Goal: Task Accomplishment & Management: Manage account settings

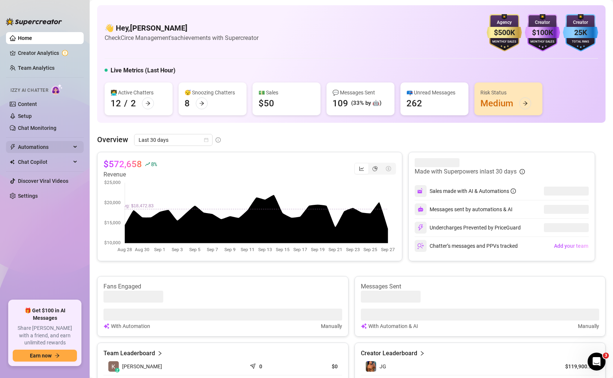
click at [40, 150] on span "Automations" at bounding box center [44, 147] width 53 height 12
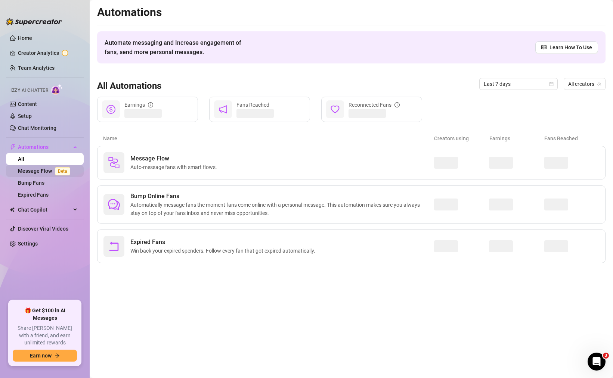
click at [52, 171] on link "Message Flow Beta" at bounding box center [45, 171] width 55 height 6
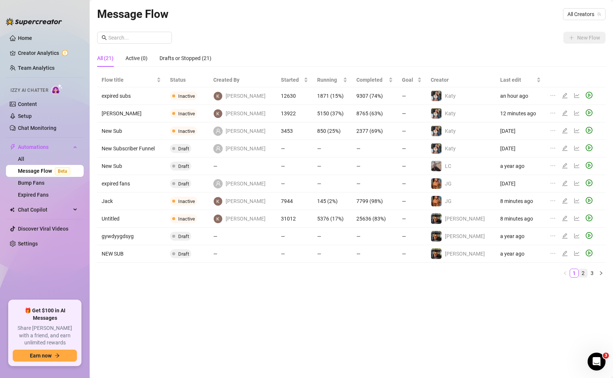
click at [582, 275] on link "2" at bounding box center [583, 273] width 8 height 8
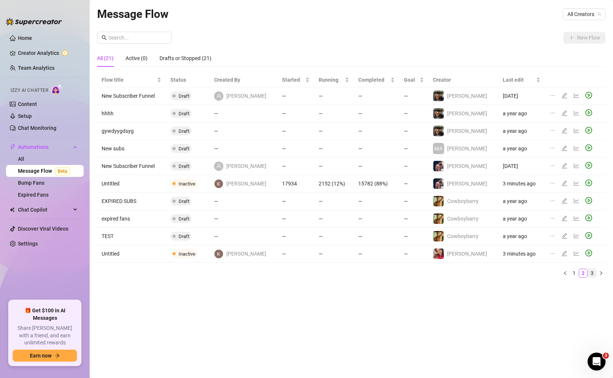
click at [592, 276] on link "3" at bounding box center [592, 273] width 8 height 8
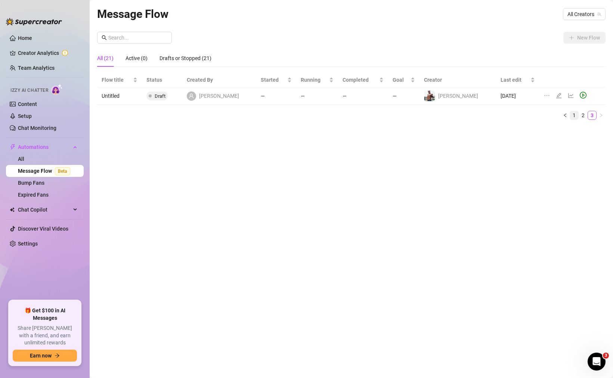
click at [575, 117] on link "1" at bounding box center [574, 115] width 8 height 8
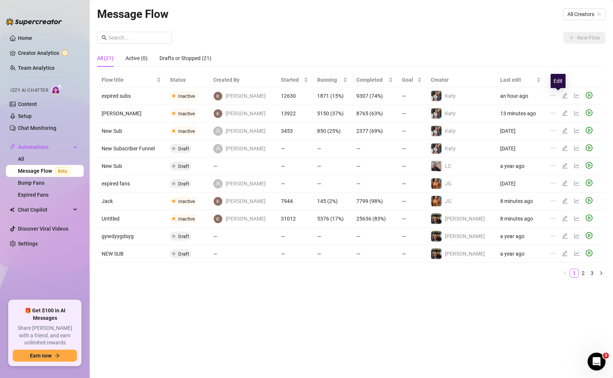
click at [562, 97] on icon "edit" at bounding box center [564, 95] width 5 height 5
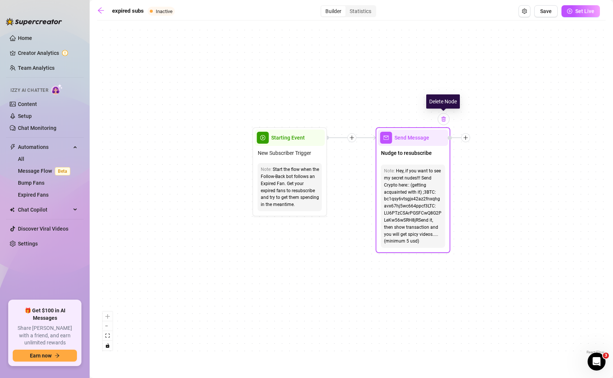
click at [444, 122] on img at bounding box center [444, 119] width 6 height 6
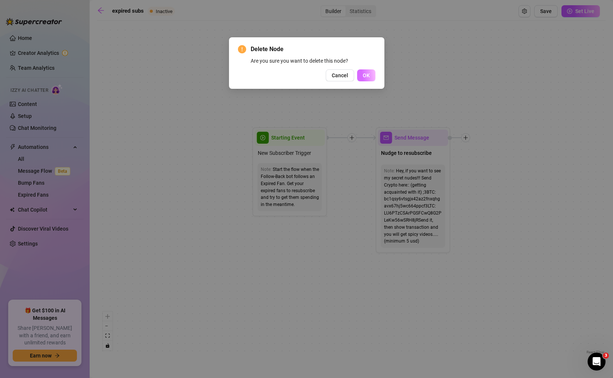
click at [371, 74] on button "OK" at bounding box center [366, 75] width 18 height 12
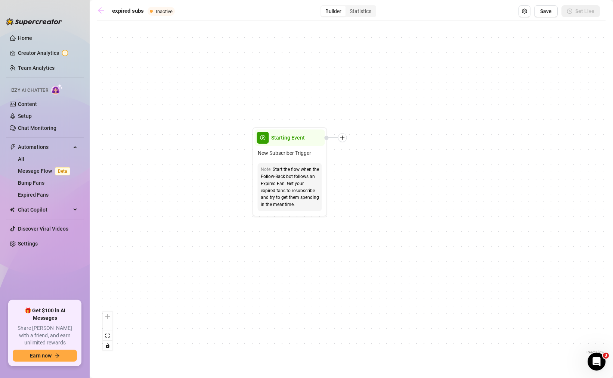
click at [105, 14] on link at bounding box center [102, 11] width 11 height 9
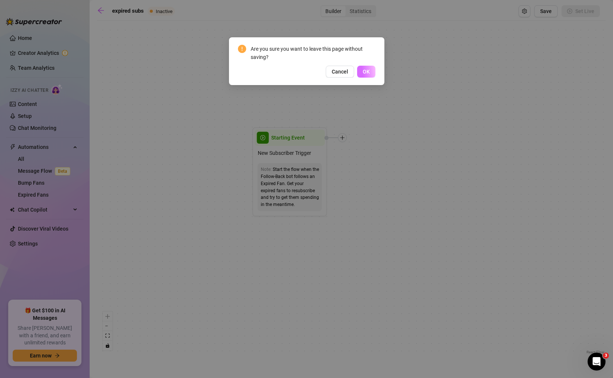
click at [365, 72] on span "OK" at bounding box center [366, 72] width 7 height 6
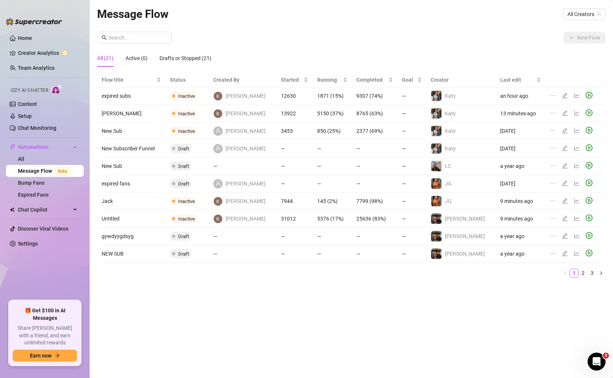
click at [562, 115] on icon "edit" at bounding box center [564, 113] width 5 height 5
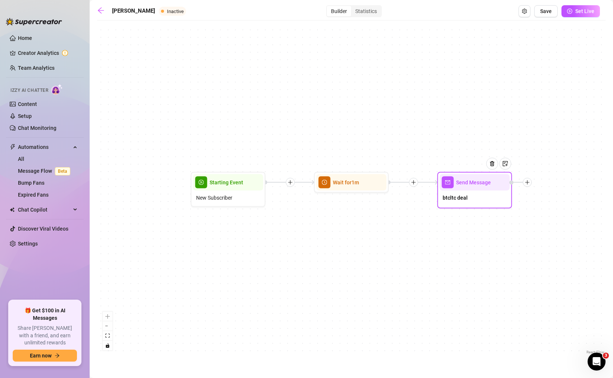
click at [476, 201] on div "btcltc deal" at bounding box center [475, 199] width 70 height 16
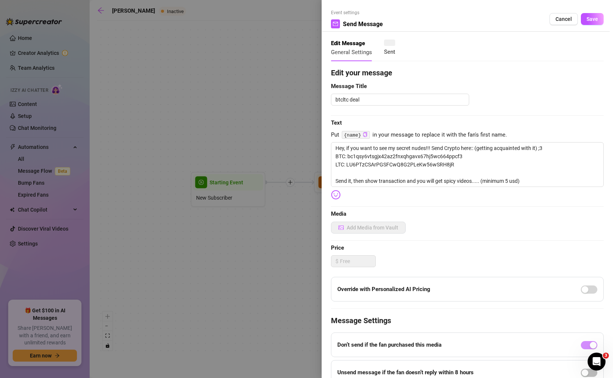
click at [264, 107] on div at bounding box center [306, 189] width 613 height 378
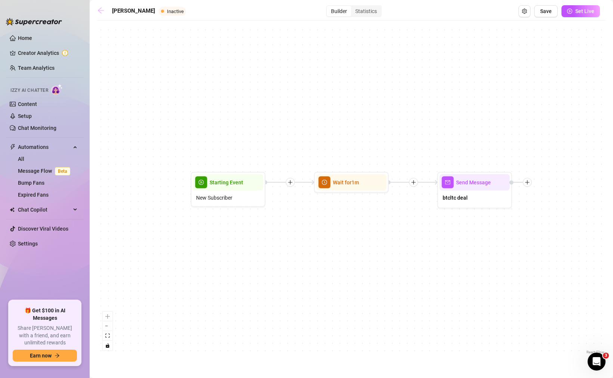
click at [105, 11] on link at bounding box center [102, 11] width 11 height 9
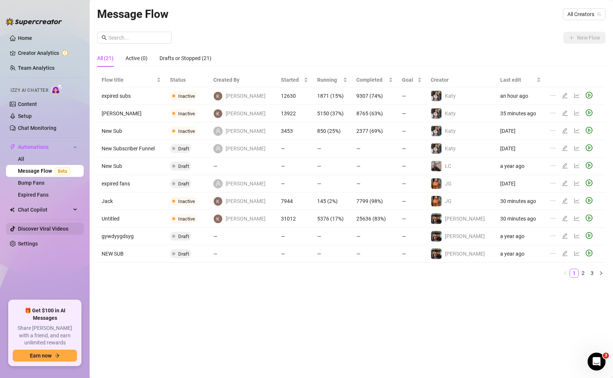
click at [49, 231] on link "Discover Viral Videos" at bounding box center [43, 229] width 50 height 6
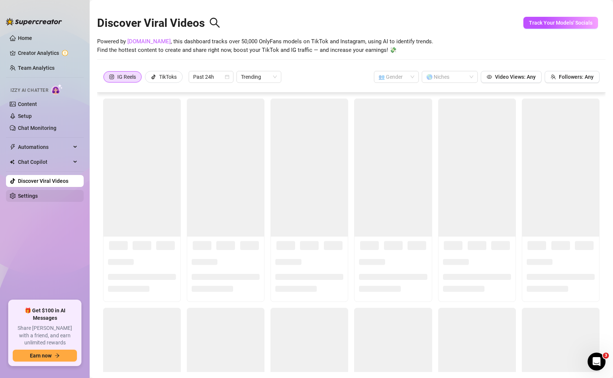
click at [24, 193] on link "Settings" at bounding box center [28, 196] width 20 height 6
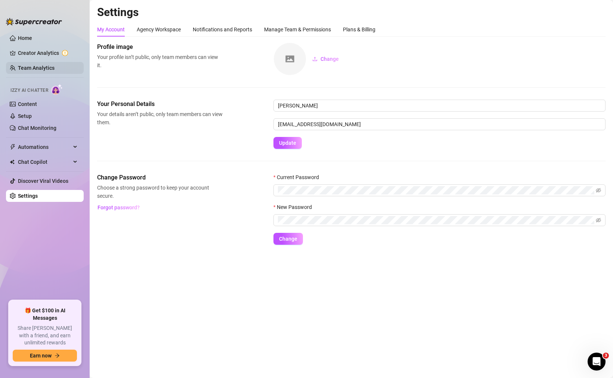
click at [52, 70] on link "Team Analytics" at bounding box center [36, 68] width 37 height 6
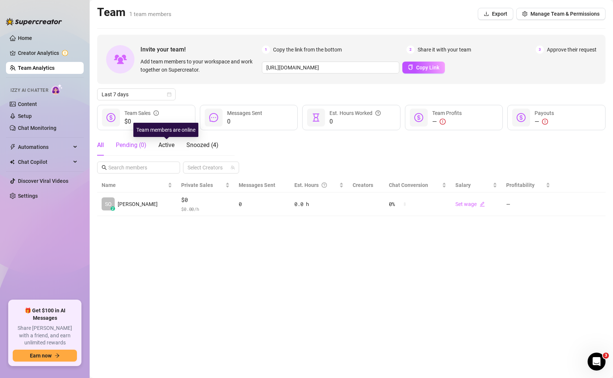
click at [140, 143] on div "Pending ( 0 )" at bounding box center [131, 145] width 31 height 9
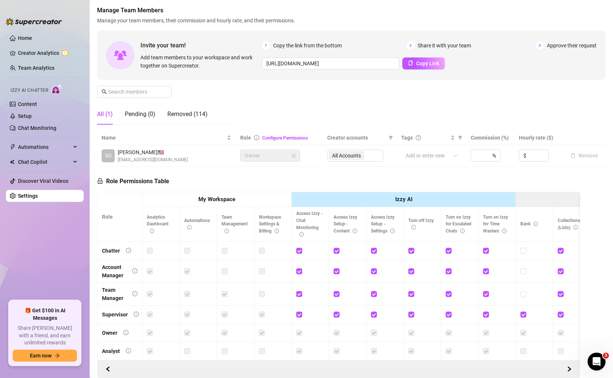
scroll to position [30, 0]
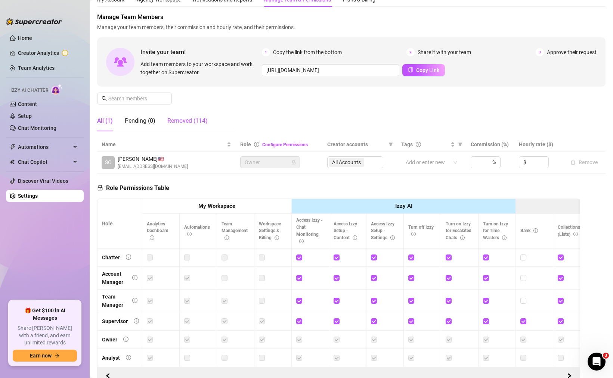
click at [193, 121] on div "Removed (114)" at bounding box center [187, 121] width 40 height 9
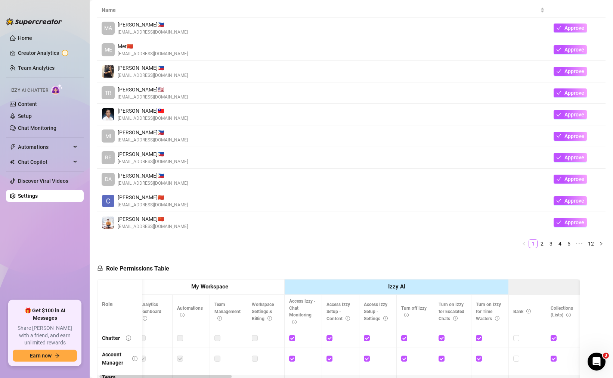
scroll to position [186, 0]
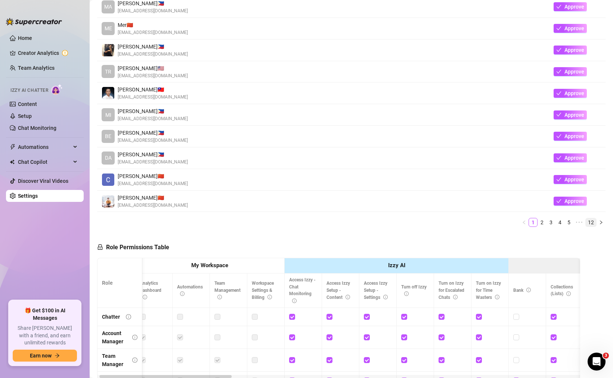
click at [594, 224] on link "12" at bounding box center [591, 222] width 10 height 8
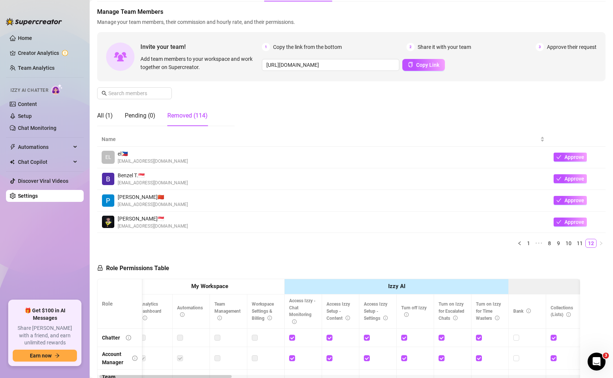
scroll to position [0, 0]
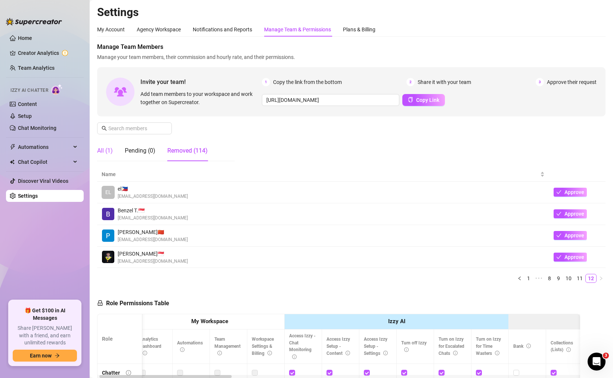
click at [111, 149] on div "All (1)" at bounding box center [105, 150] width 16 height 9
